Goal: Transaction & Acquisition: Purchase product/service

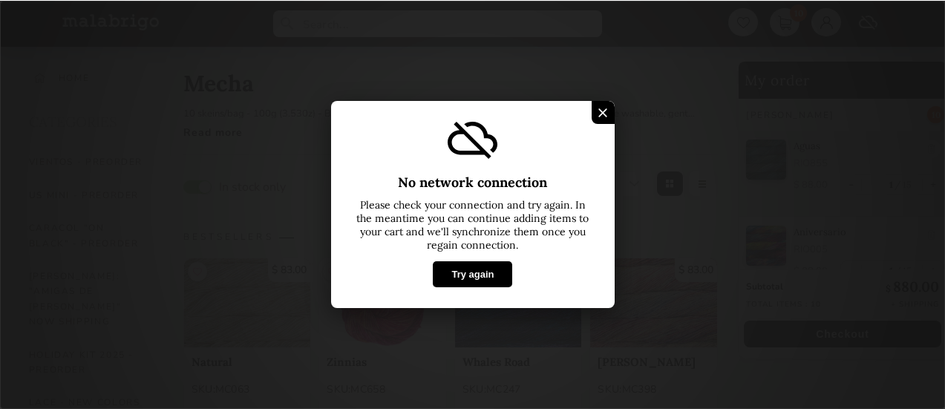
scroll to position [1030, 0]
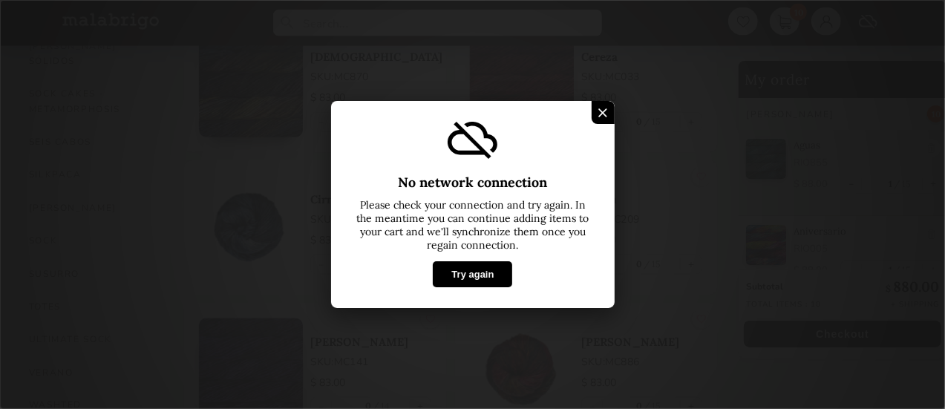
click at [477, 268] on button "Try again" at bounding box center [472, 274] width 79 height 26
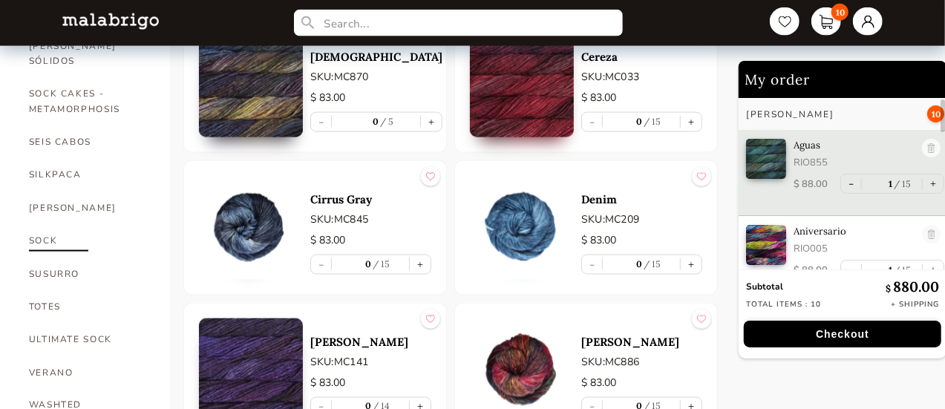
click at [48, 224] on link "SOCK" at bounding box center [88, 240] width 119 height 33
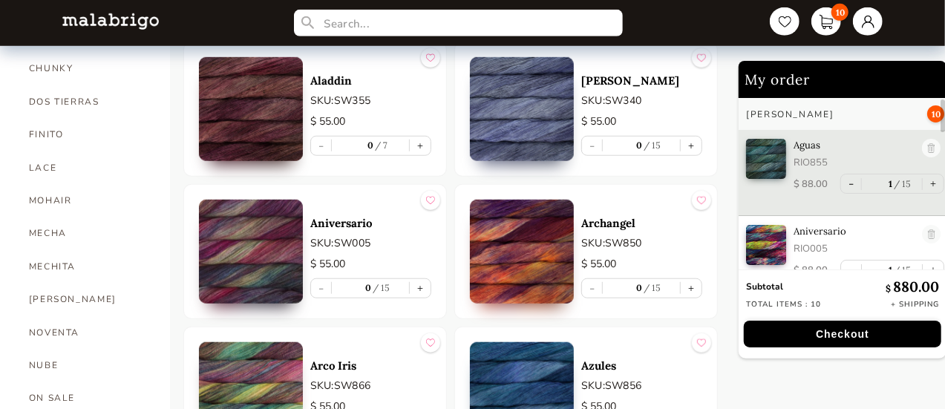
scroll to position [585, 0]
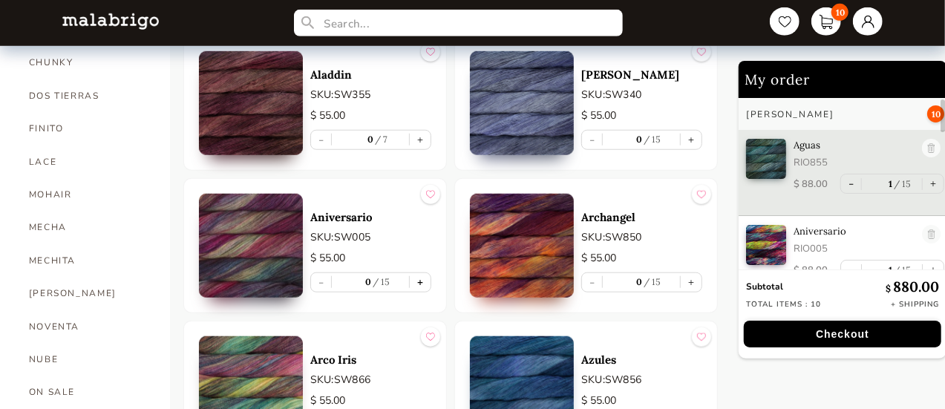
click at [421, 278] on button "+" at bounding box center [420, 282] width 21 height 19
type input "1"
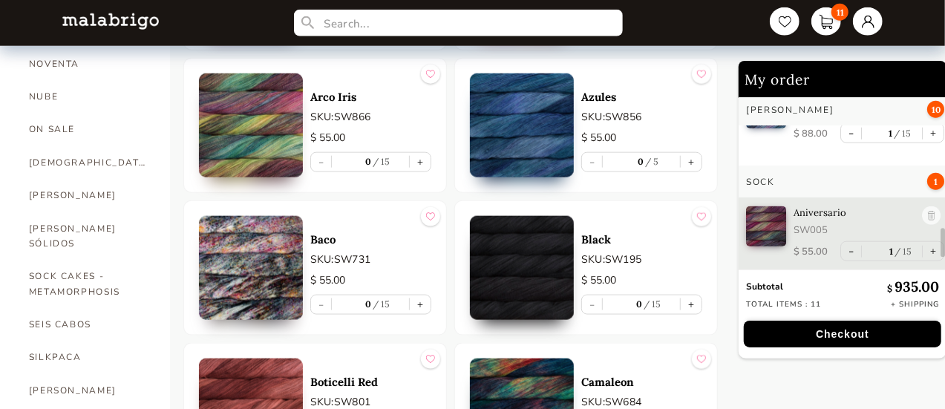
scroll to position [882, 0]
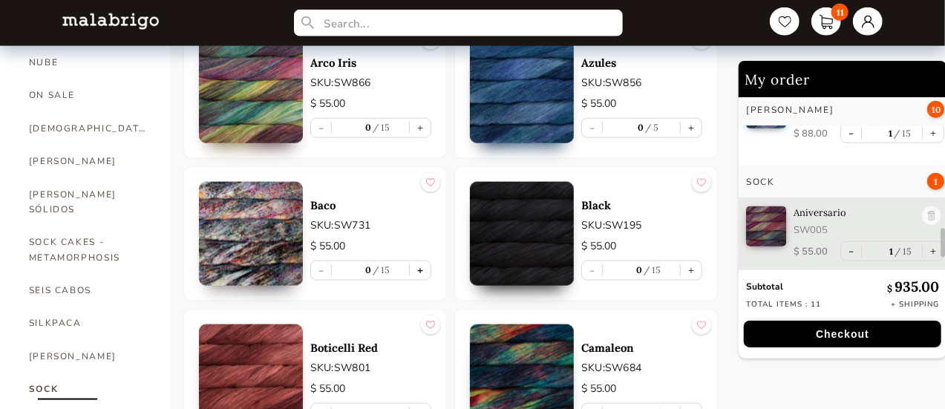
click at [427, 263] on button "+" at bounding box center [420, 270] width 21 height 19
type input "1"
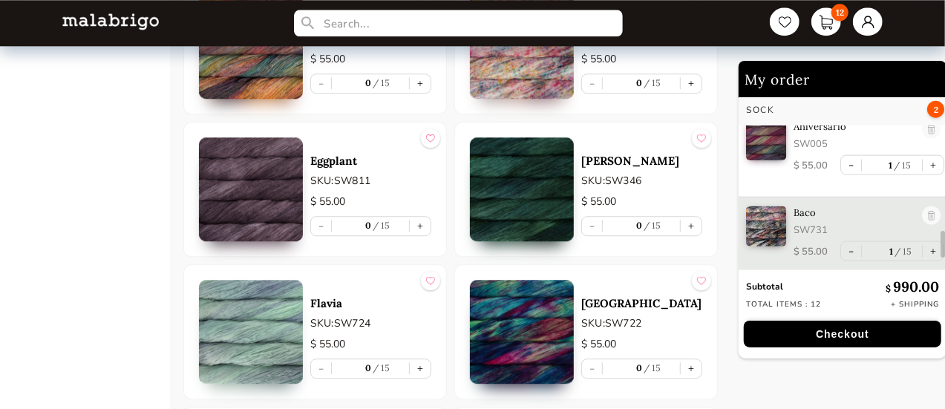
scroll to position [1920, 0]
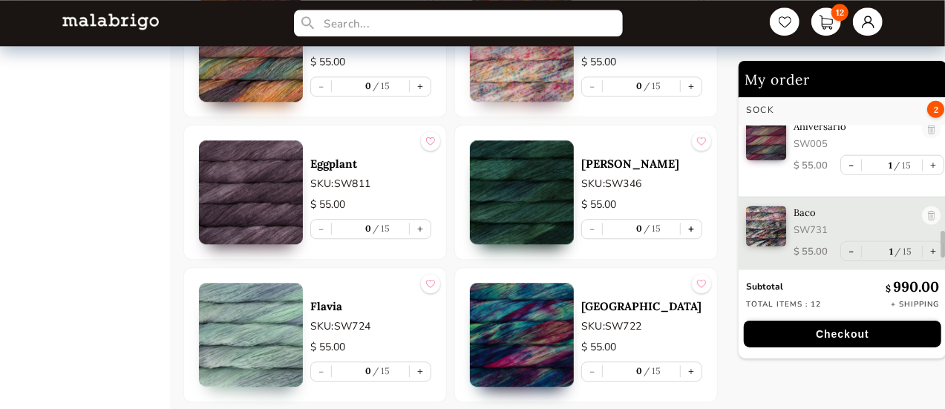
click at [688, 220] on button "+" at bounding box center [690, 229] width 21 height 19
type input "1"
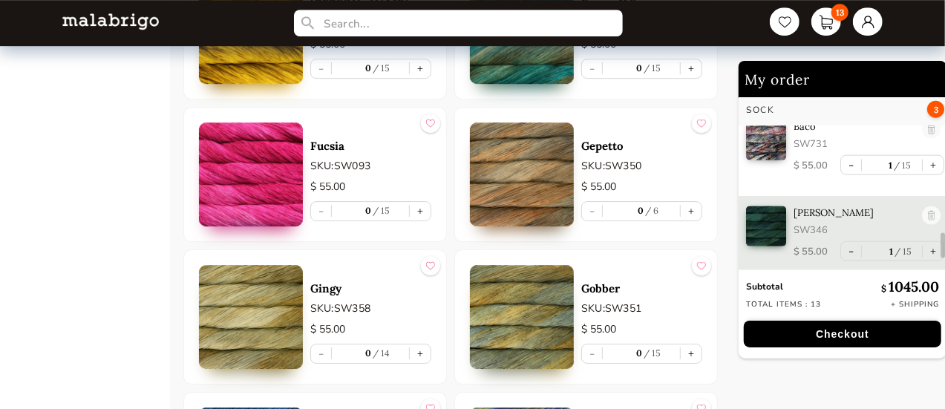
scroll to position [2366, 0]
click at [689, 202] on button "+" at bounding box center [690, 211] width 21 height 19
type input "1"
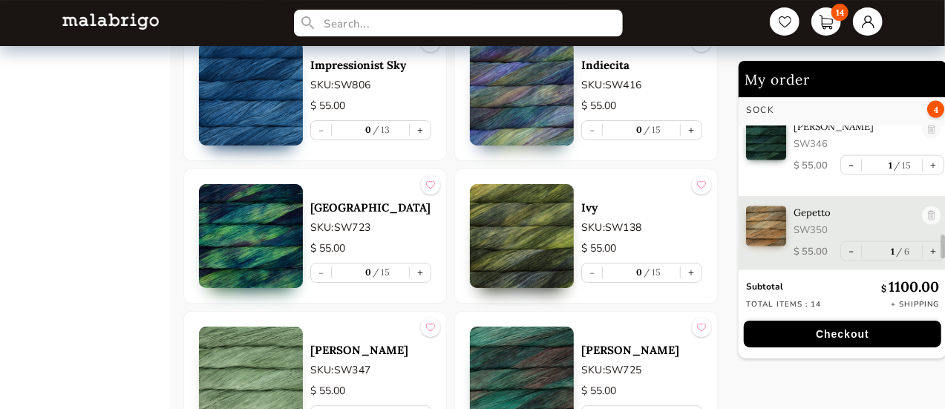
scroll to position [2885, 0]
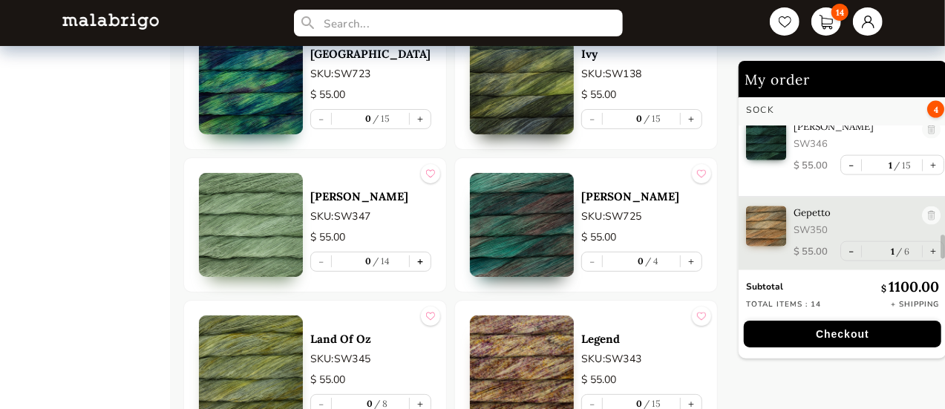
click at [423, 252] on button "+" at bounding box center [420, 261] width 21 height 19
type input "1"
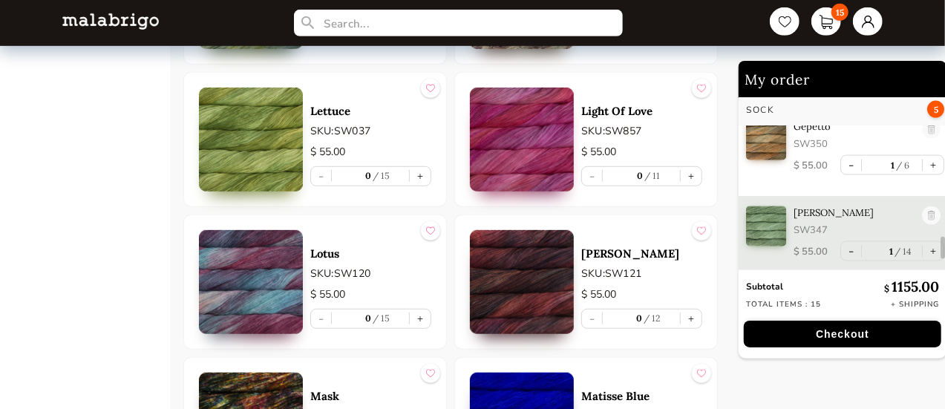
scroll to position [3256, 0]
click at [689, 166] on button "+" at bounding box center [690, 175] width 21 height 19
type input "1"
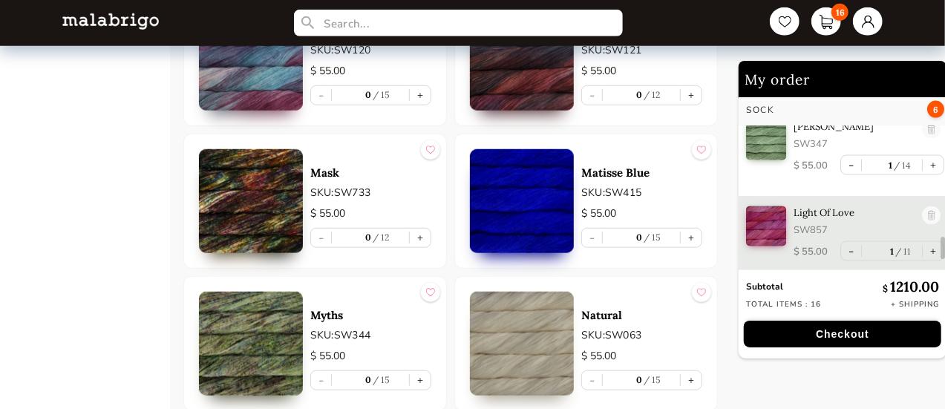
scroll to position [3479, 0]
click at [422, 229] on button "+" at bounding box center [420, 238] width 21 height 19
type input "1"
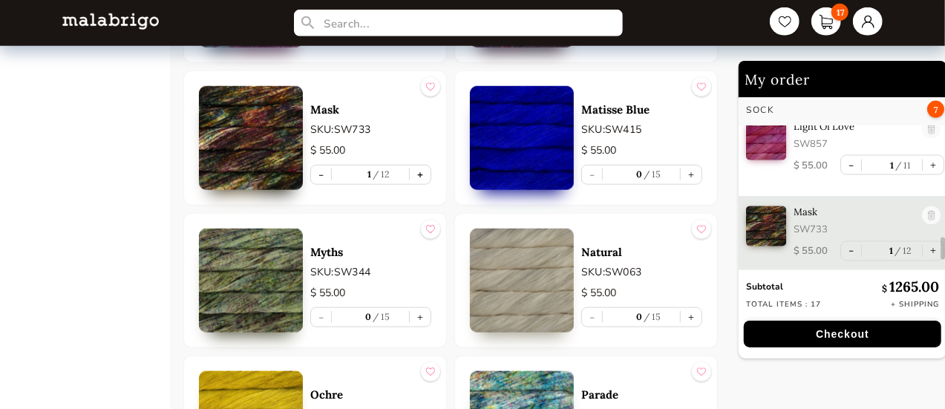
scroll to position [3627, 0]
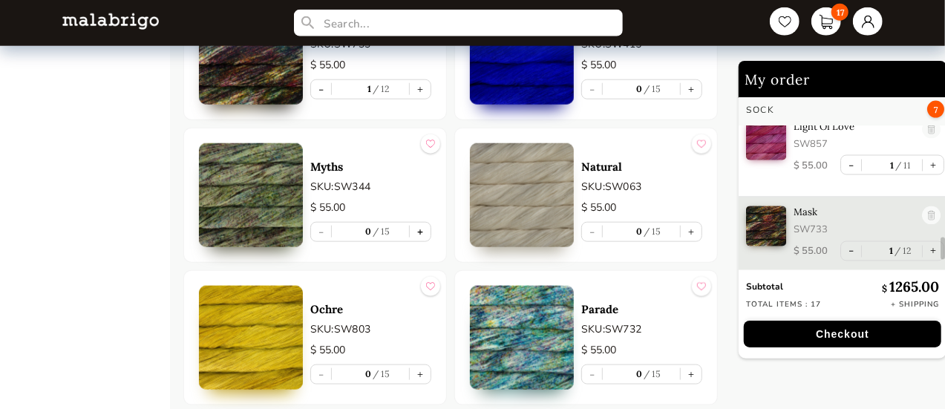
click at [421, 223] on button "+" at bounding box center [420, 232] width 21 height 19
type input "1"
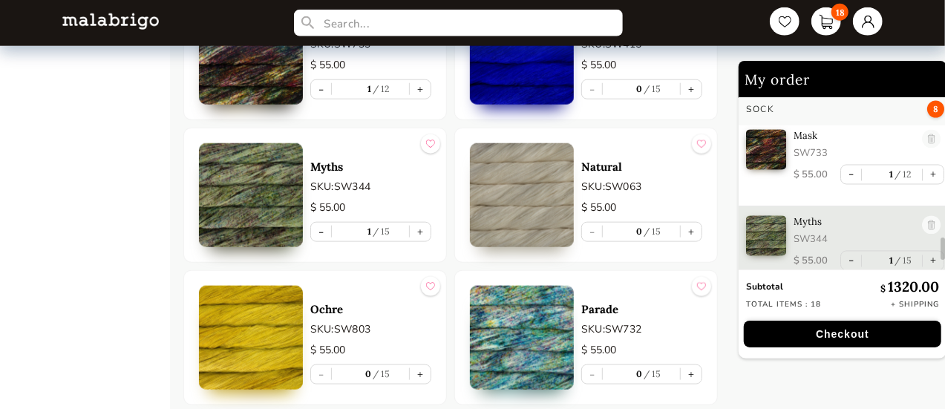
scroll to position [1423, 0]
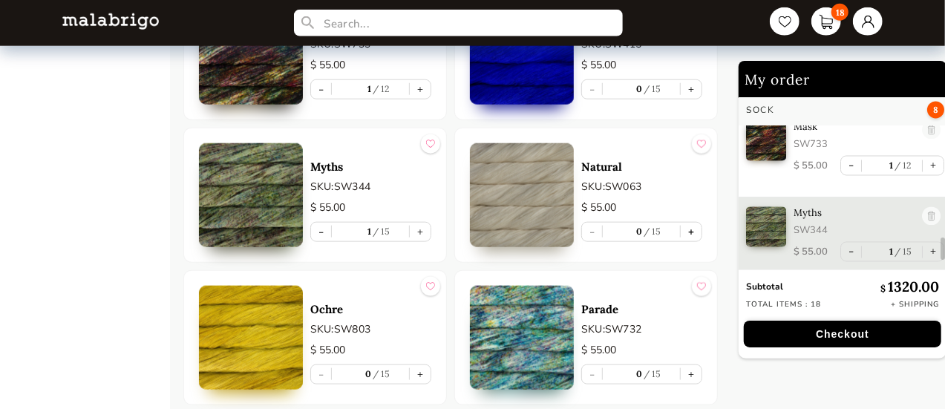
click at [686, 223] on button "+" at bounding box center [690, 232] width 21 height 19
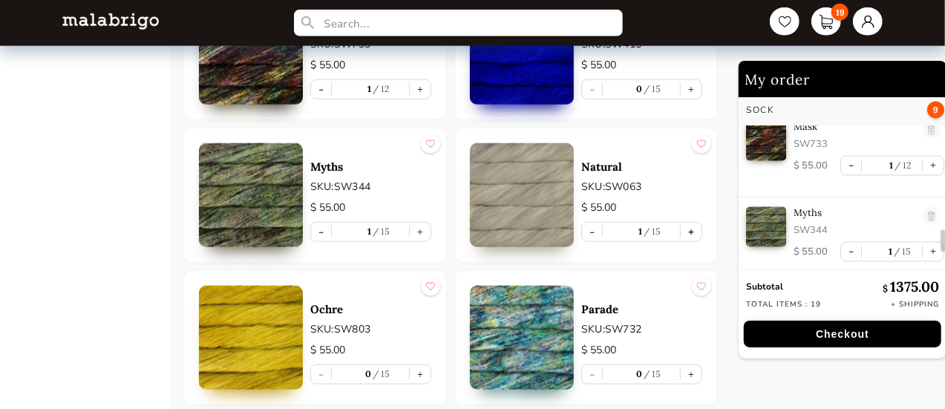
type input "1"
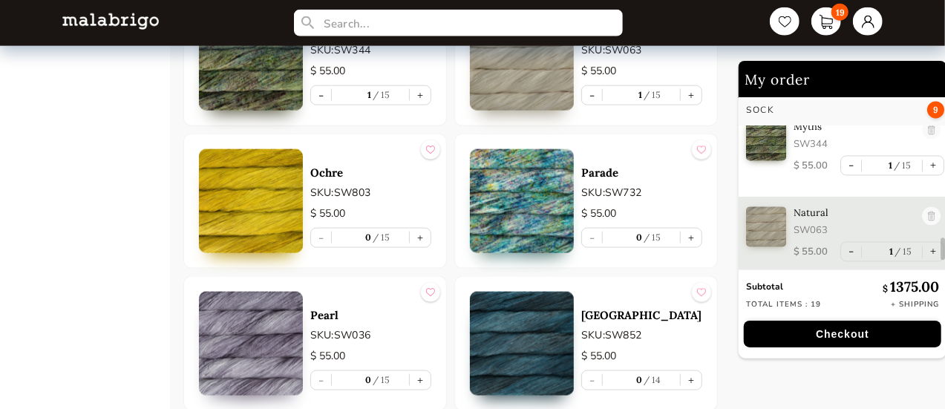
scroll to position [3775, 0]
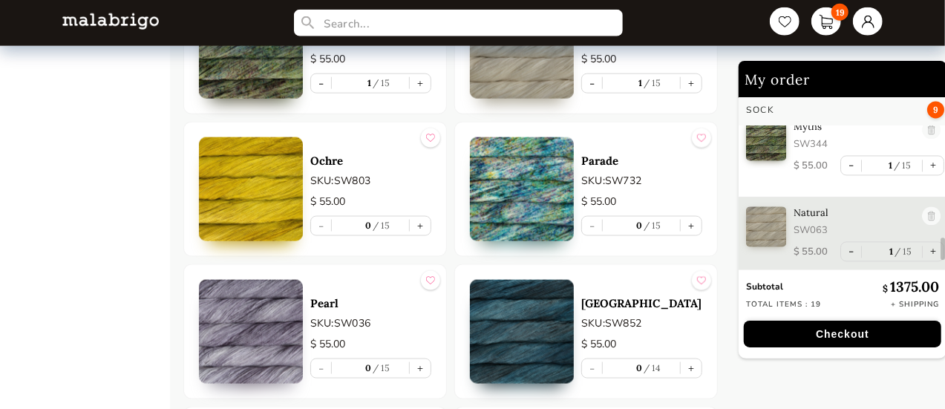
click at [689, 217] on button "+" at bounding box center [690, 226] width 21 height 19
type input "1"
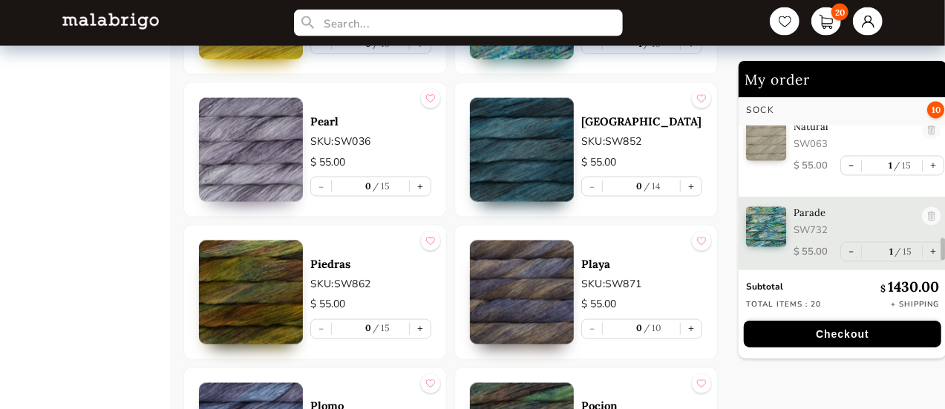
scroll to position [3998, 0]
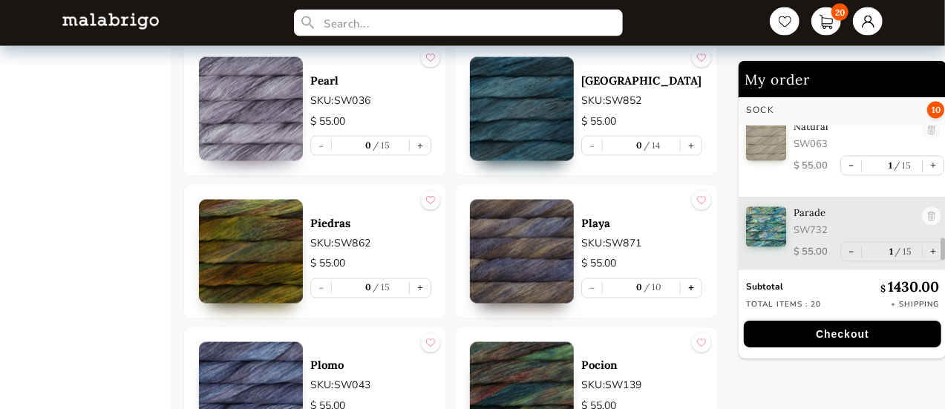
click at [693, 279] on button "+" at bounding box center [690, 288] width 21 height 19
type input "1"
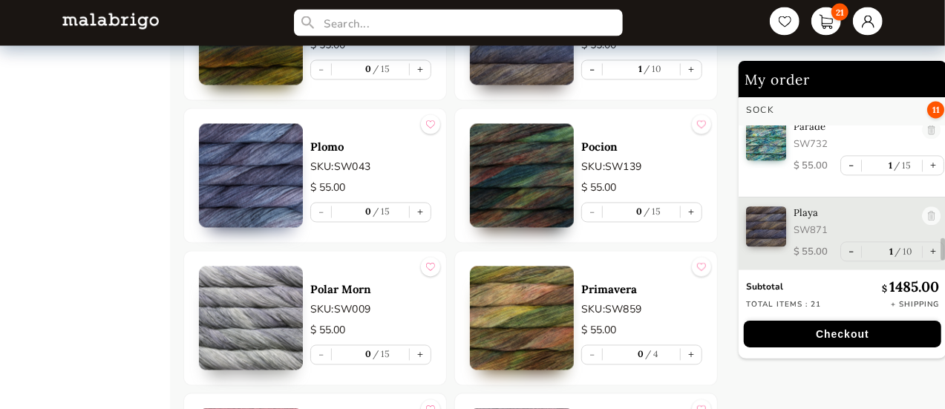
scroll to position [4221, 0]
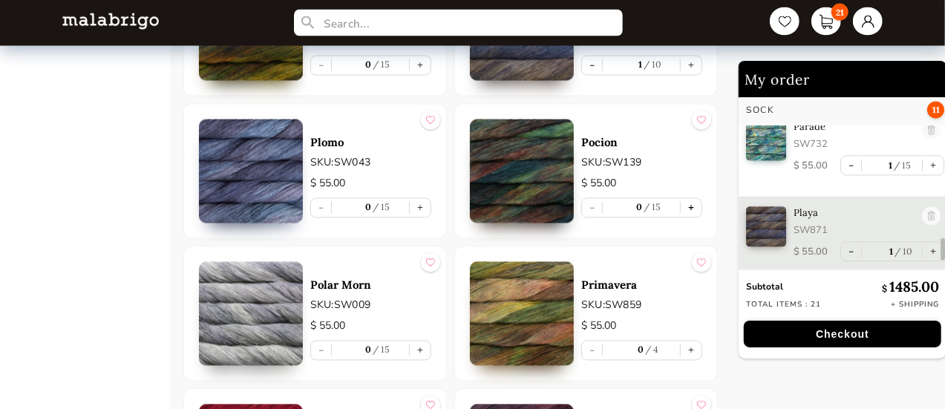
click at [693, 199] on button "+" at bounding box center [690, 208] width 21 height 19
type input "1"
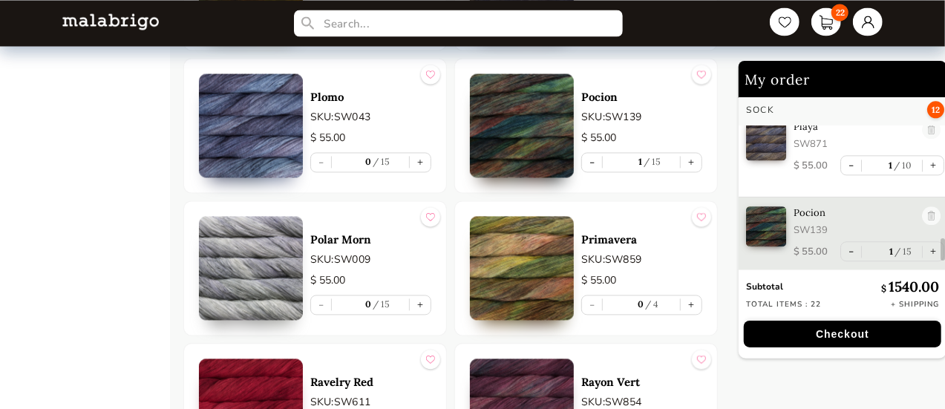
scroll to position [4443, 0]
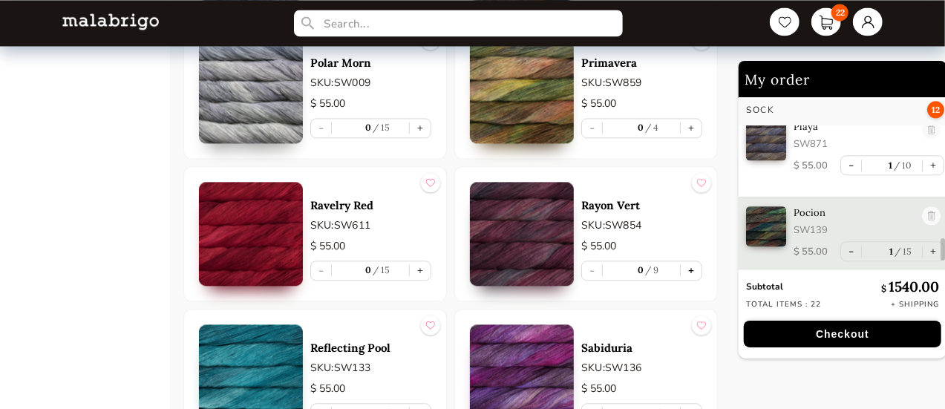
click at [686, 261] on button "+" at bounding box center [690, 270] width 21 height 19
type input "1"
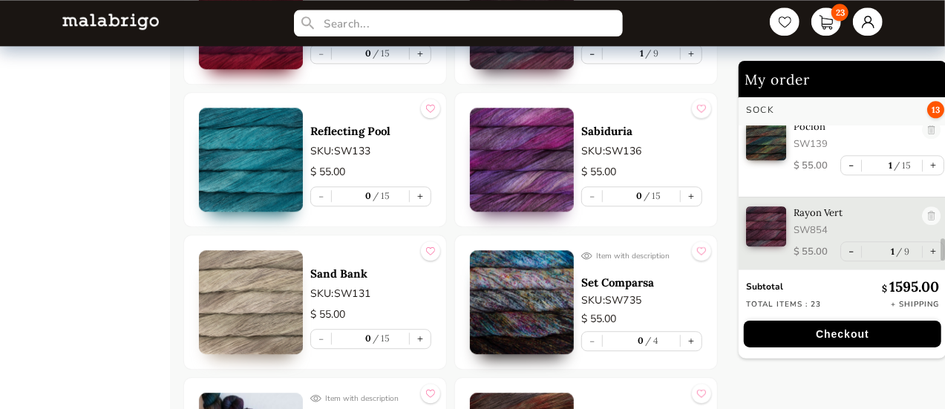
scroll to position [4666, 0]
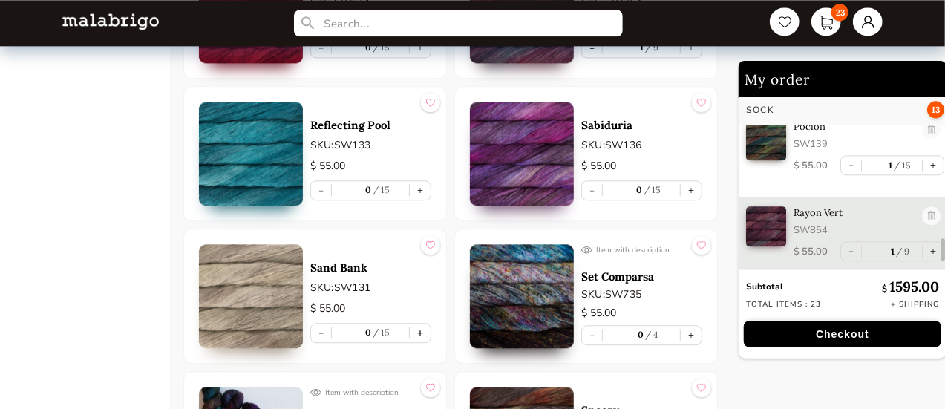
click at [418, 324] on button "+" at bounding box center [420, 333] width 21 height 19
type input "1"
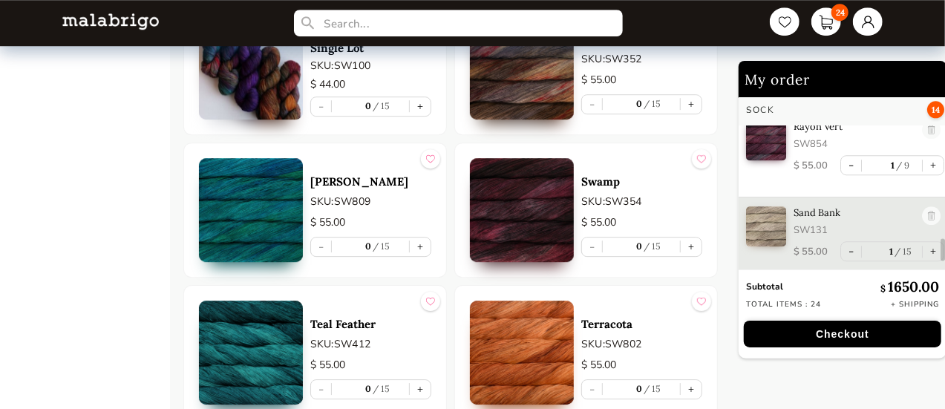
scroll to position [4963, 0]
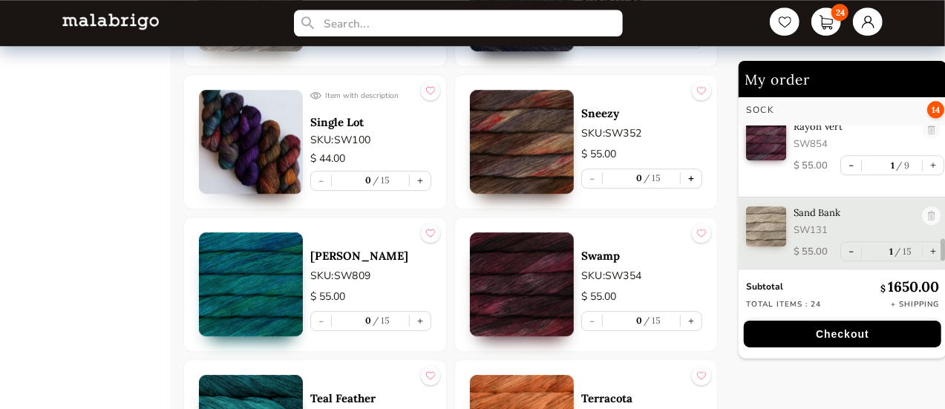
click at [689, 169] on button "+" at bounding box center [690, 178] width 21 height 19
type input "1"
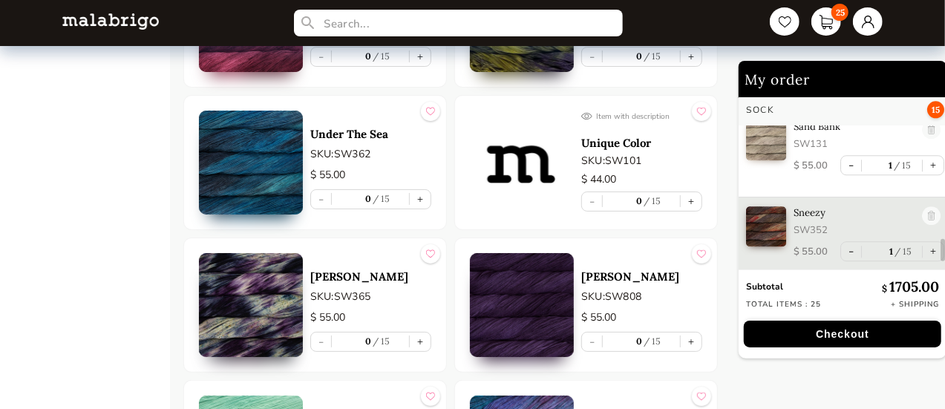
scroll to position [5705, 0]
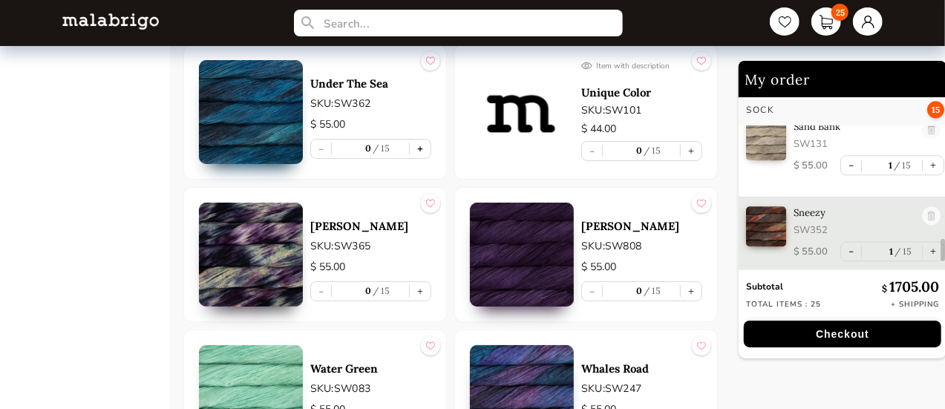
click at [421, 139] on button "+" at bounding box center [420, 148] width 21 height 19
type input "1"
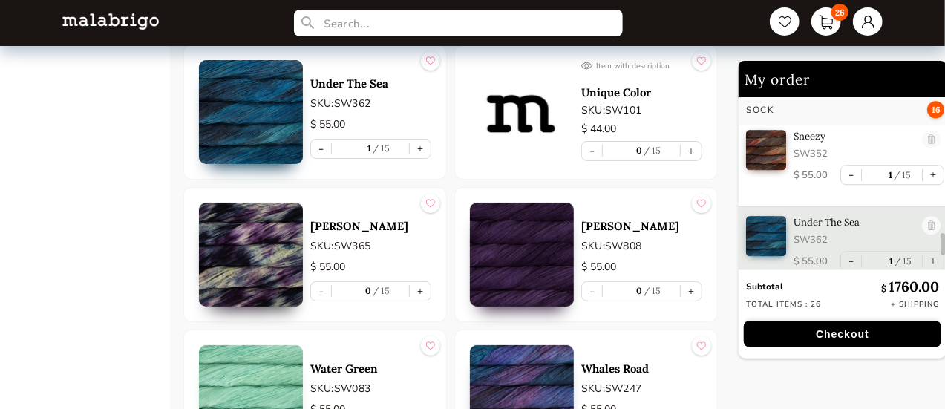
scroll to position [2112, 0]
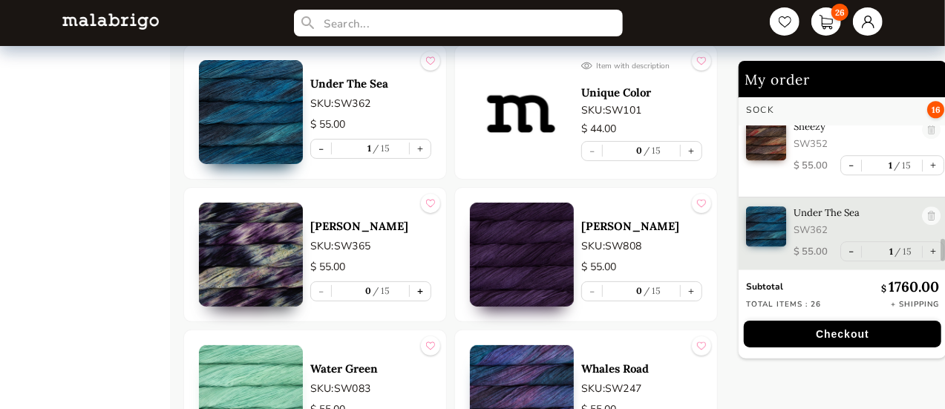
click at [422, 282] on button "+" at bounding box center [420, 291] width 21 height 19
type input "1"
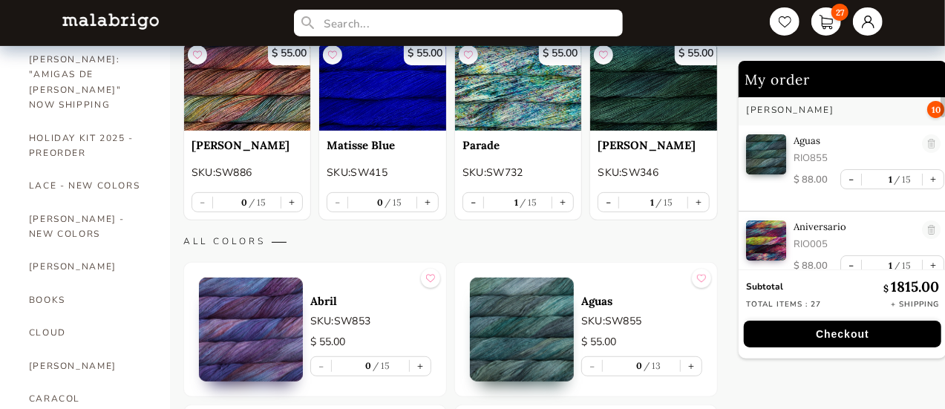
scroll to position [214, 0]
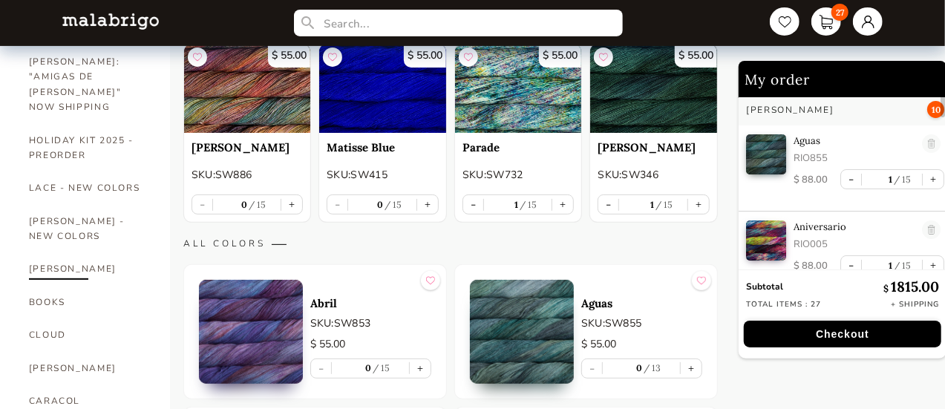
click at [79, 252] on link "[PERSON_NAME]" at bounding box center [88, 268] width 119 height 33
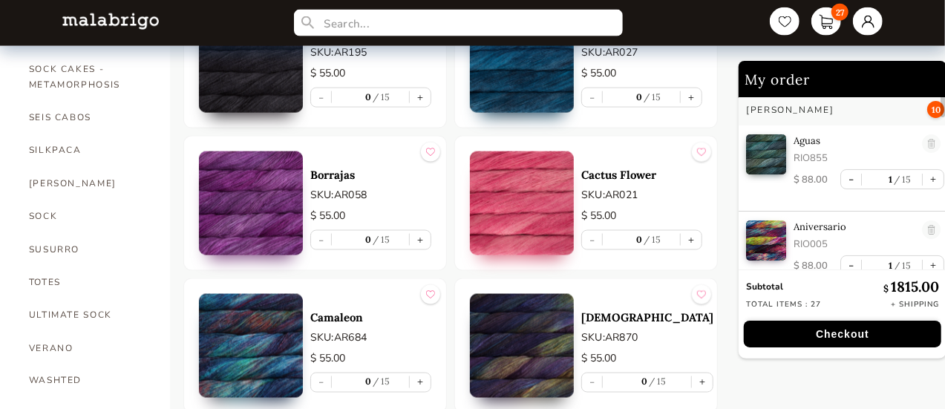
scroll to position [1104, 0]
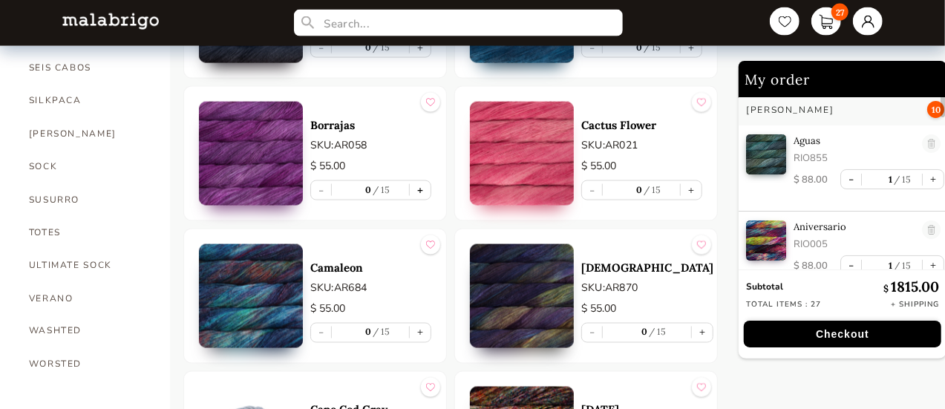
click at [424, 185] on button "+" at bounding box center [420, 190] width 21 height 19
type input "1"
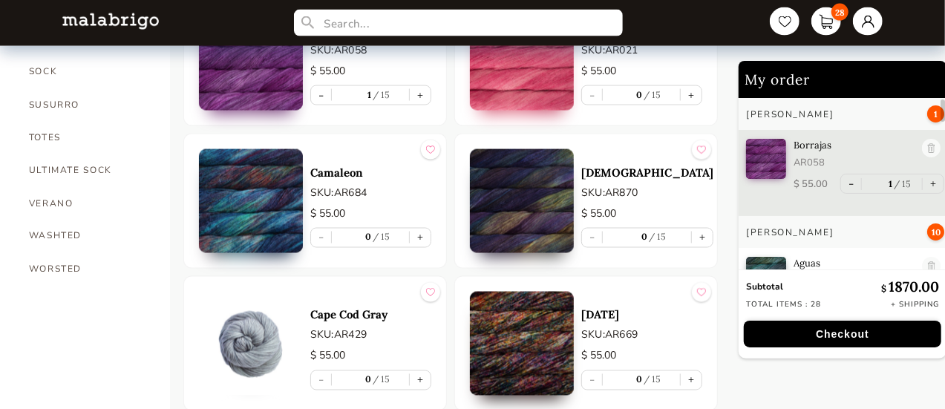
scroll to position [1253, 0]
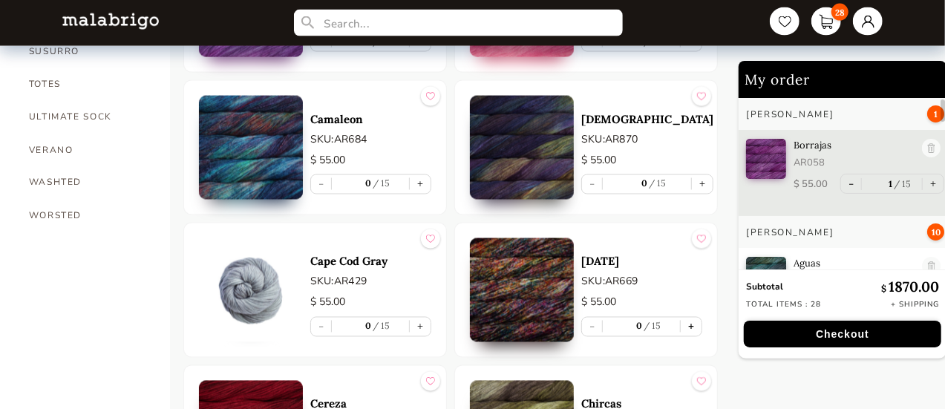
click at [700, 319] on button "+" at bounding box center [690, 327] width 21 height 19
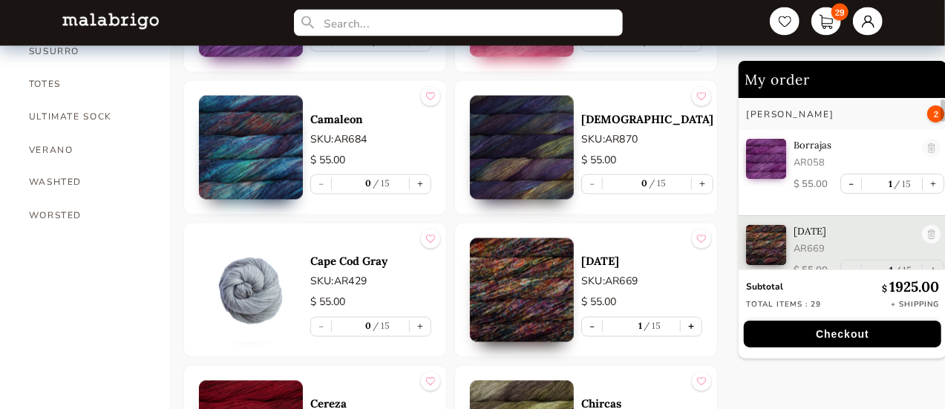
type input "1"
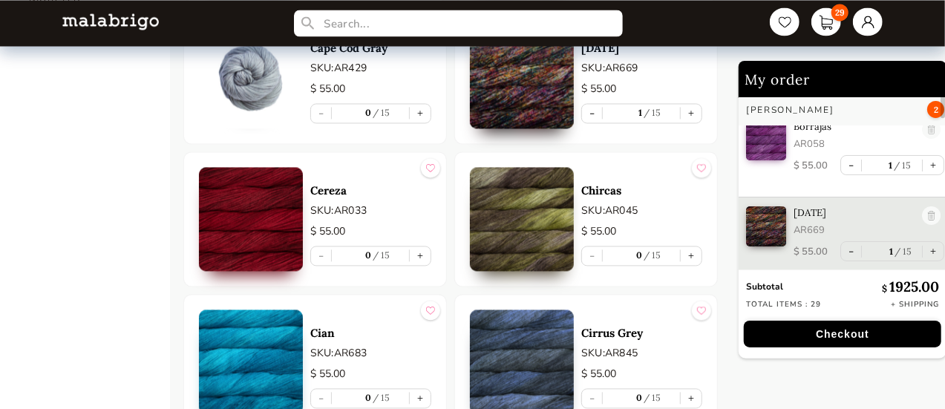
scroll to position [1475, 0]
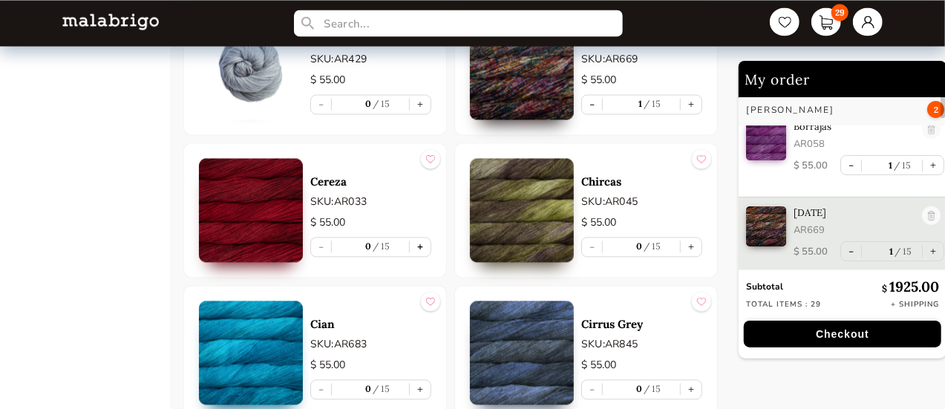
click at [413, 243] on button "+" at bounding box center [420, 246] width 21 height 19
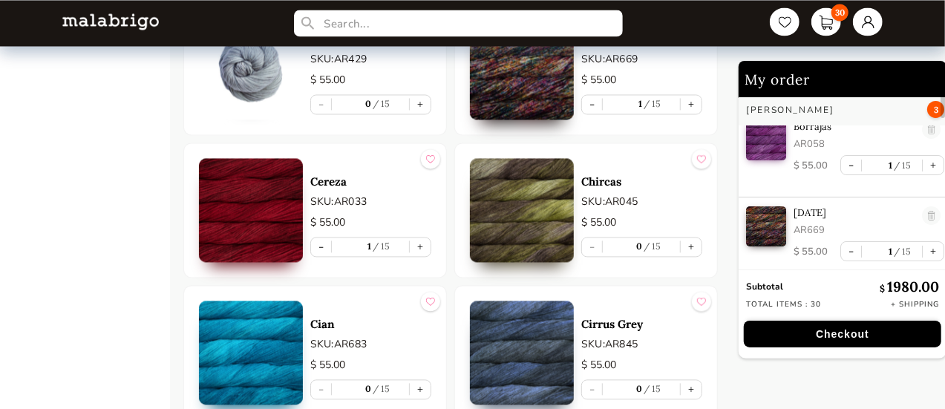
type input "1"
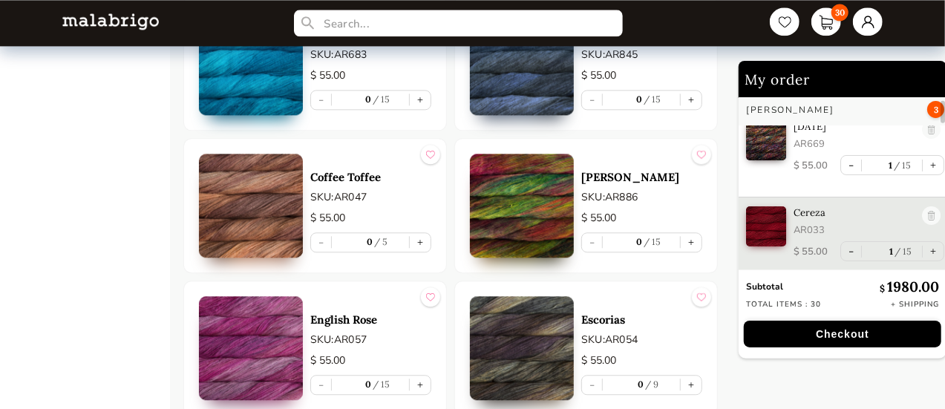
scroll to position [1772, 0]
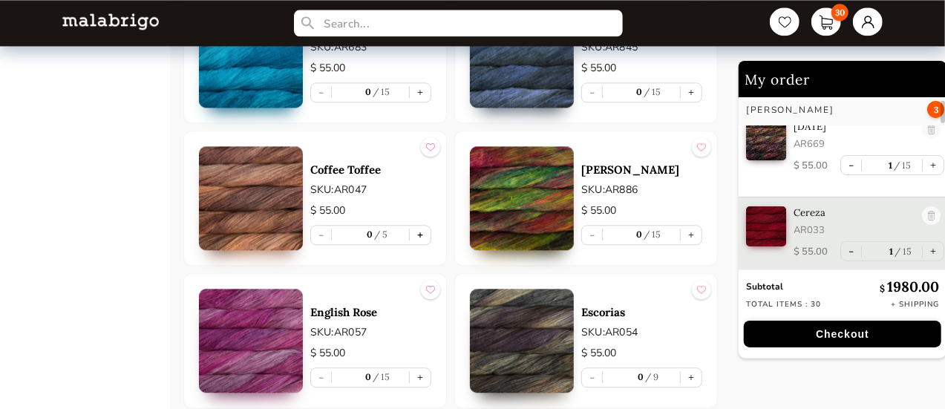
click at [416, 226] on button "+" at bounding box center [420, 235] width 21 height 19
type input "1"
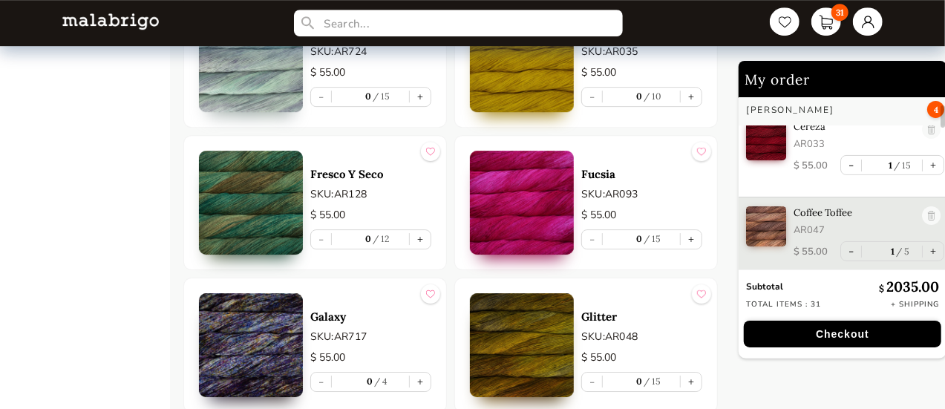
scroll to position [2366, 0]
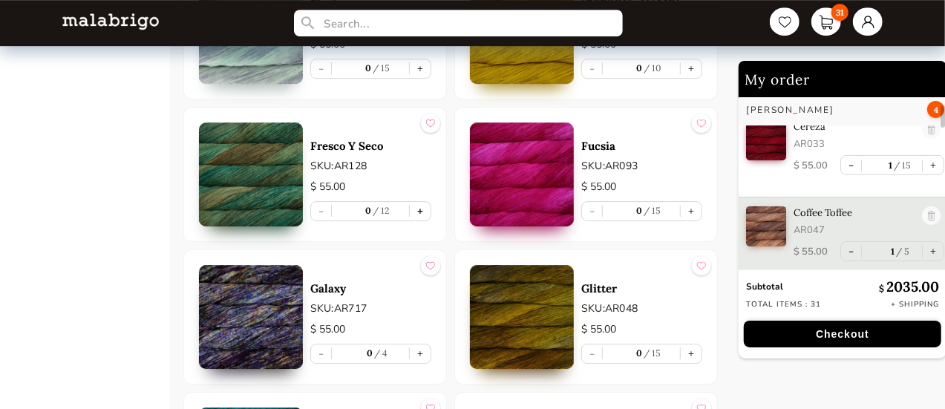
click at [423, 202] on button "+" at bounding box center [420, 211] width 21 height 19
type input "1"
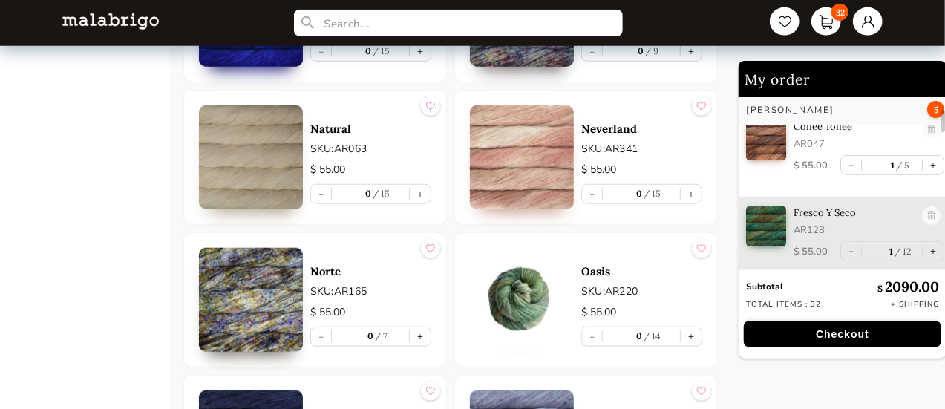
scroll to position [3627, 0]
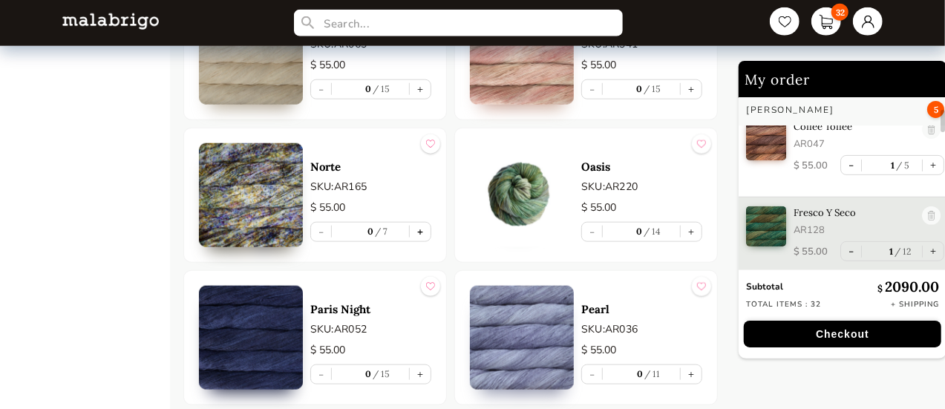
click at [425, 223] on button "+" at bounding box center [420, 232] width 21 height 19
type input "1"
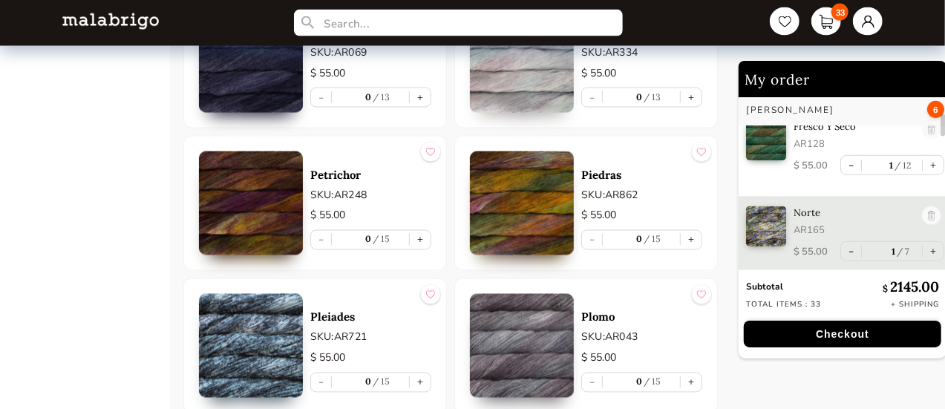
scroll to position [4072, 0]
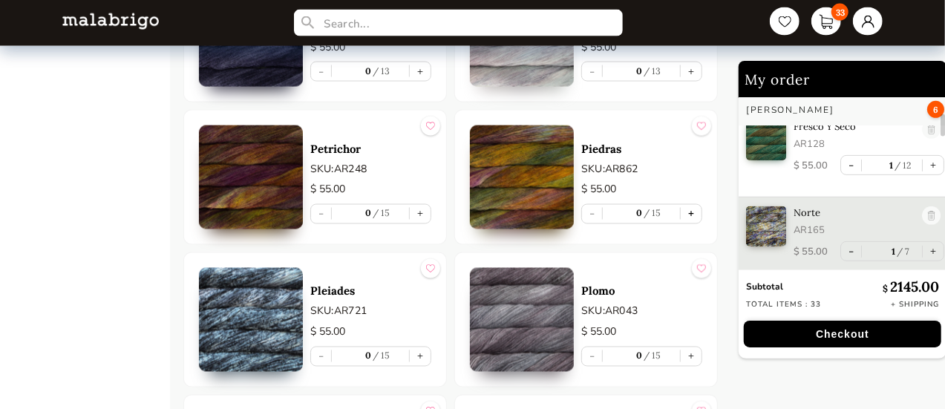
click at [691, 205] on button "+" at bounding box center [690, 214] width 21 height 19
type input "1"
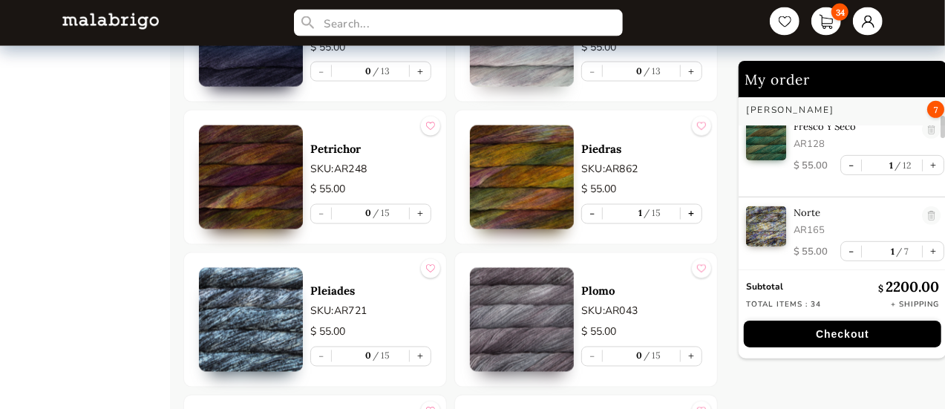
scroll to position [444, 0]
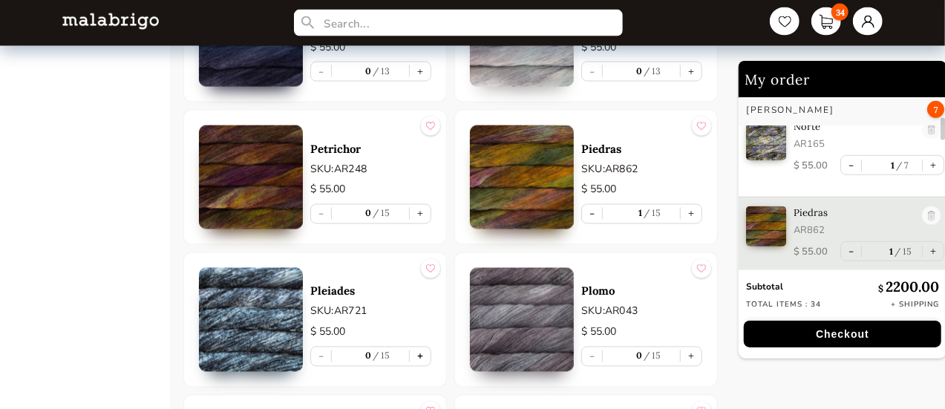
click at [417, 347] on button "+" at bounding box center [420, 356] width 21 height 19
type input "1"
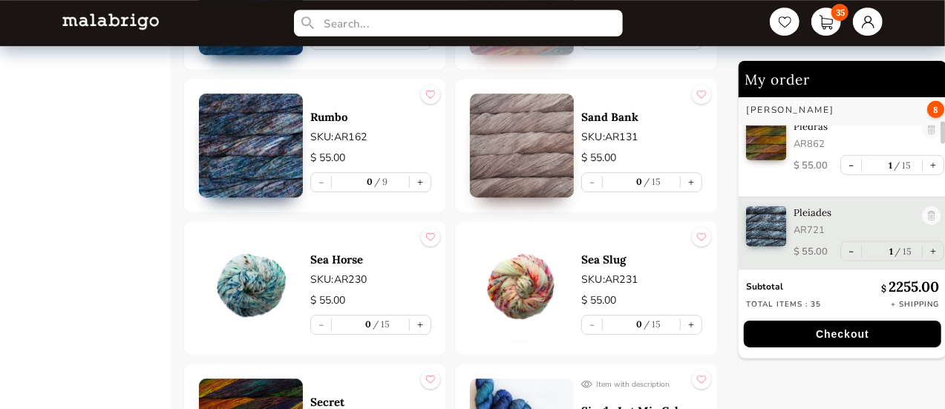
scroll to position [5111, 0]
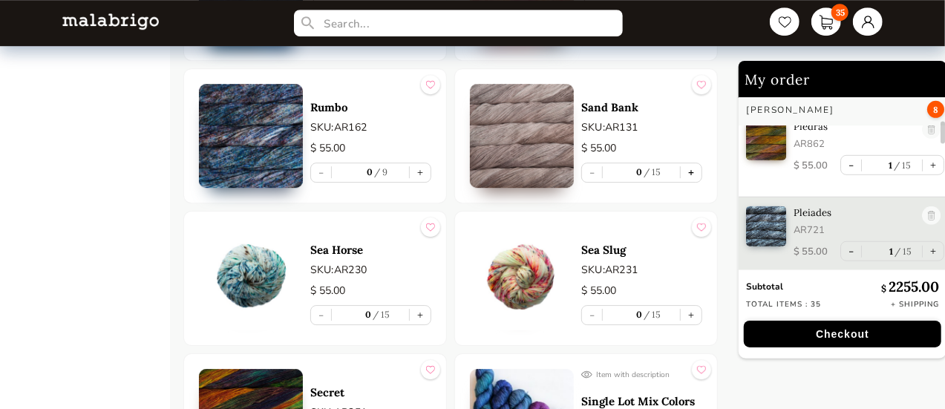
click at [690, 163] on button "+" at bounding box center [690, 172] width 21 height 19
type input "1"
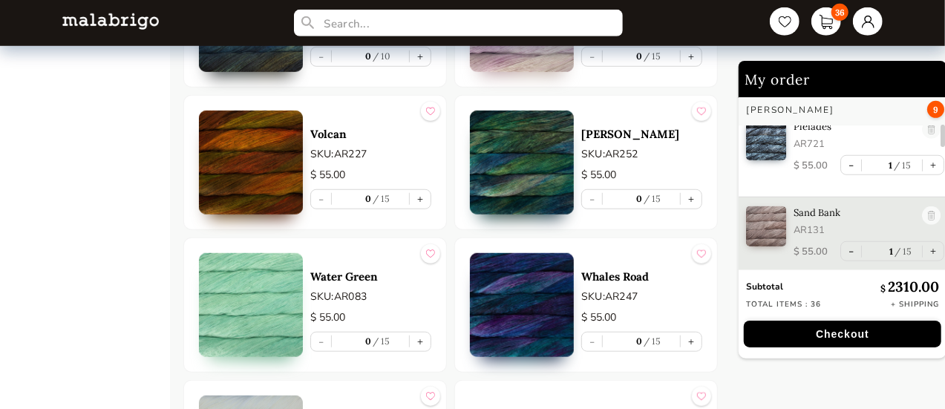
scroll to position [6298, 0]
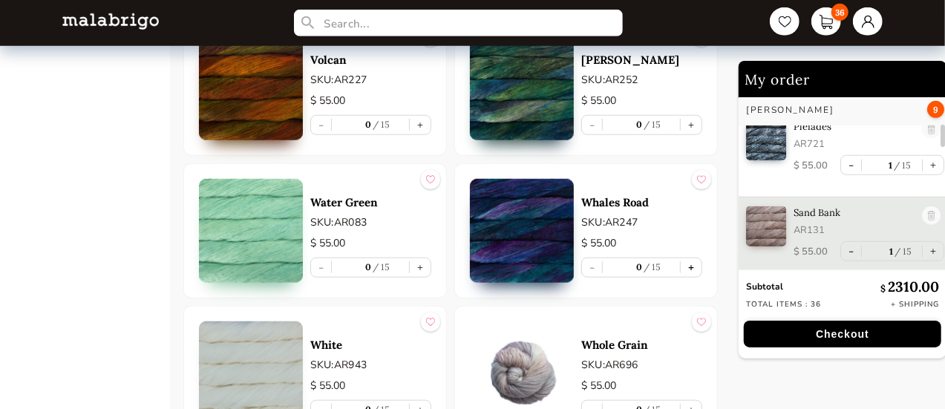
click at [695, 258] on button "+" at bounding box center [690, 267] width 21 height 19
type input "1"
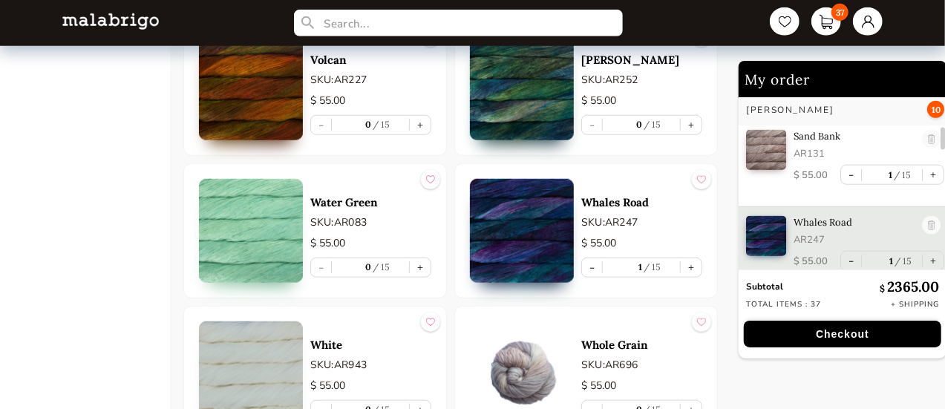
scroll to position [703, 0]
